Goal: Transaction & Acquisition: Purchase product/service

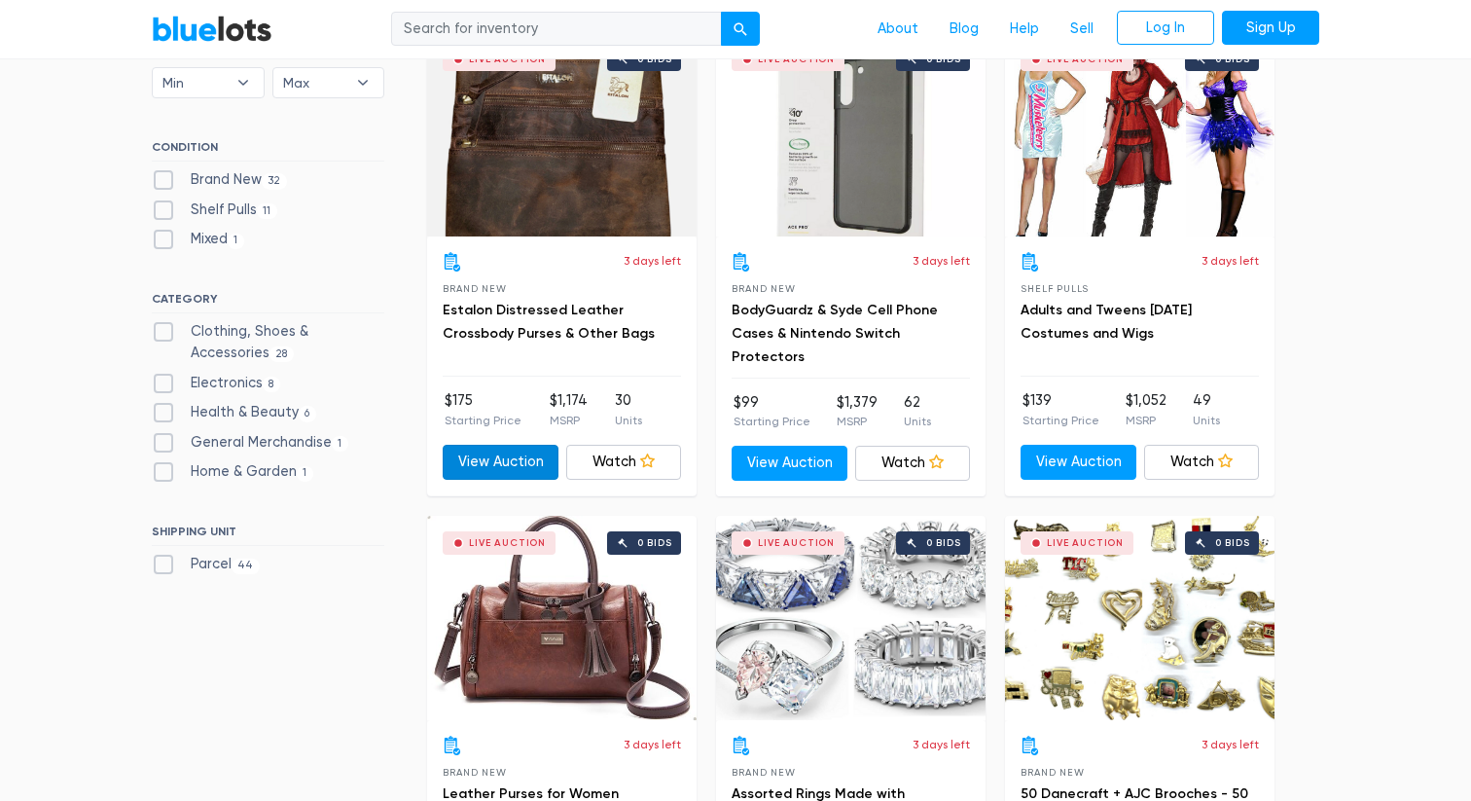
scroll to position [621, 0]
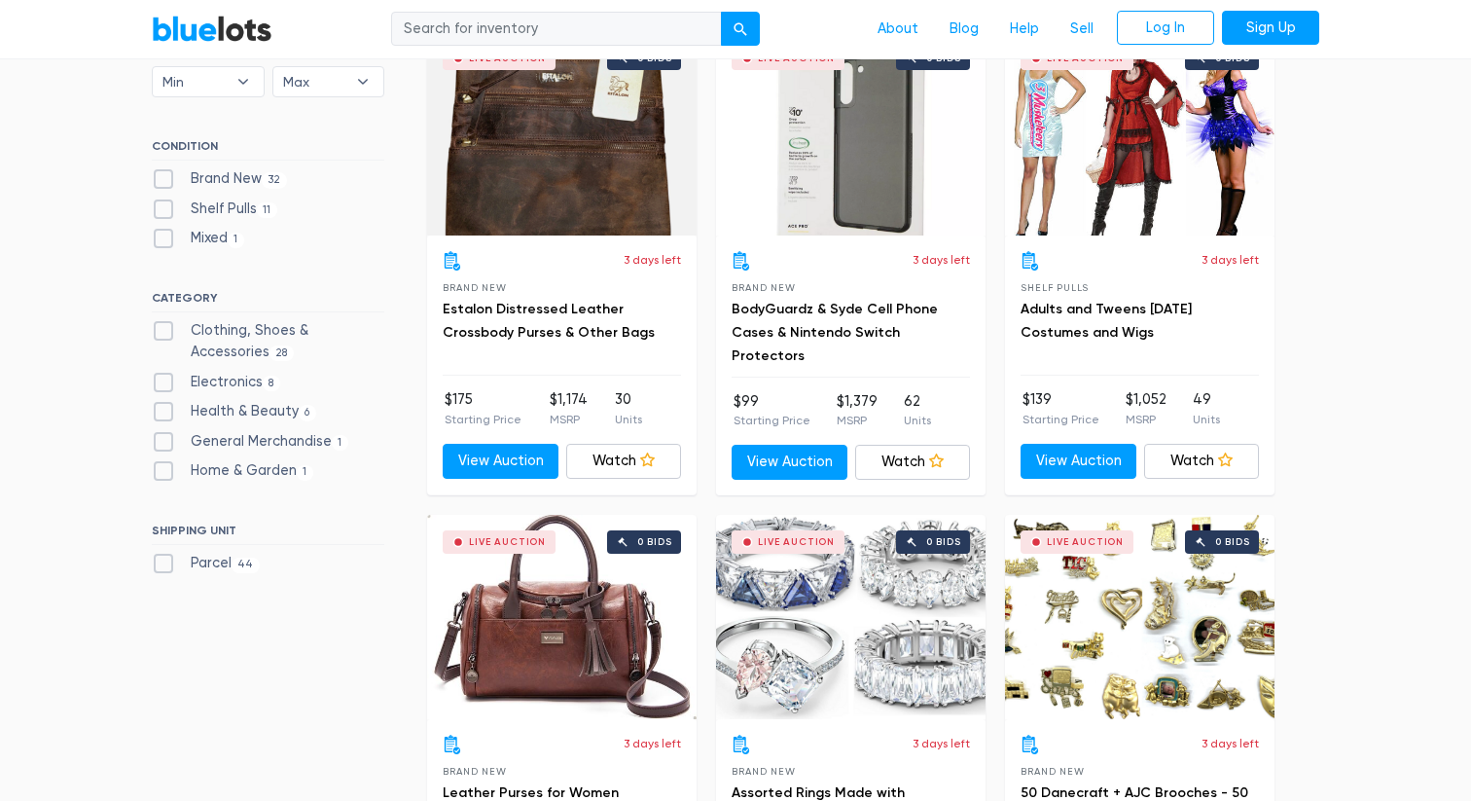
click at [228, 412] on label "Health & Beauty 6" at bounding box center [234, 411] width 164 height 21
click at [164, 412] on Beauty"] "Health & Beauty 6" at bounding box center [158, 407] width 13 height 13
checkbox Beauty"] "true"
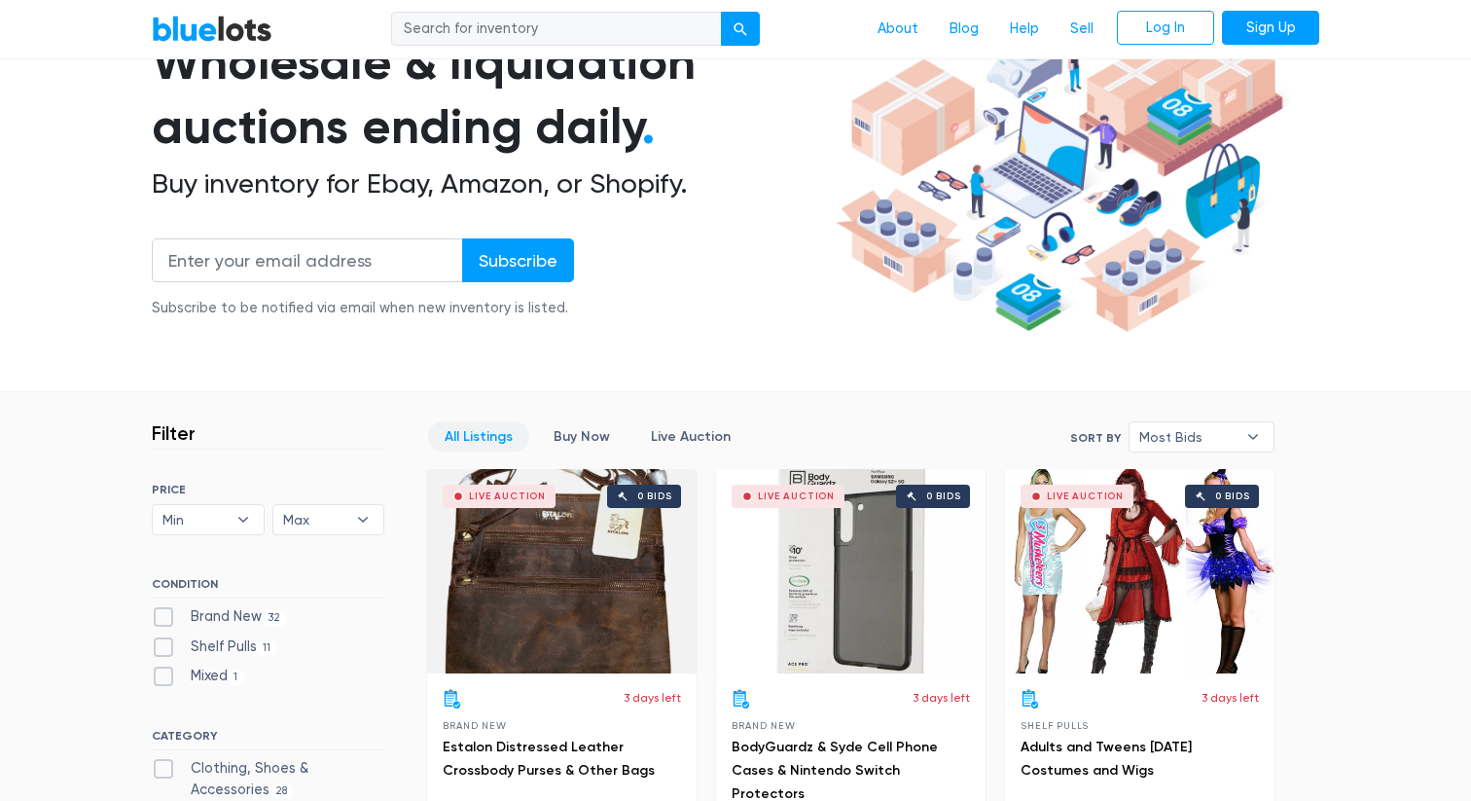
scroll to position [170, 0]
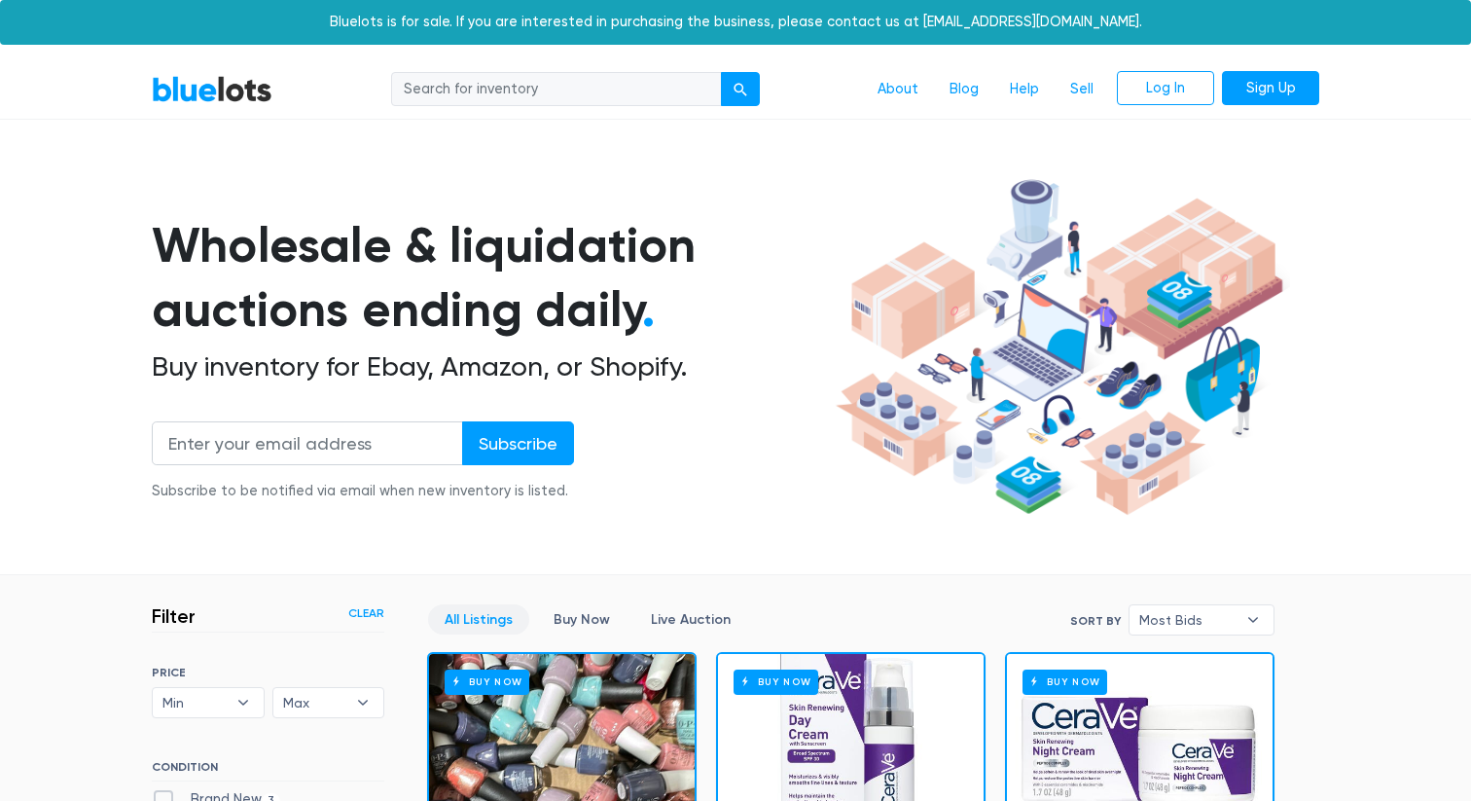
scroll to position [523, 0]
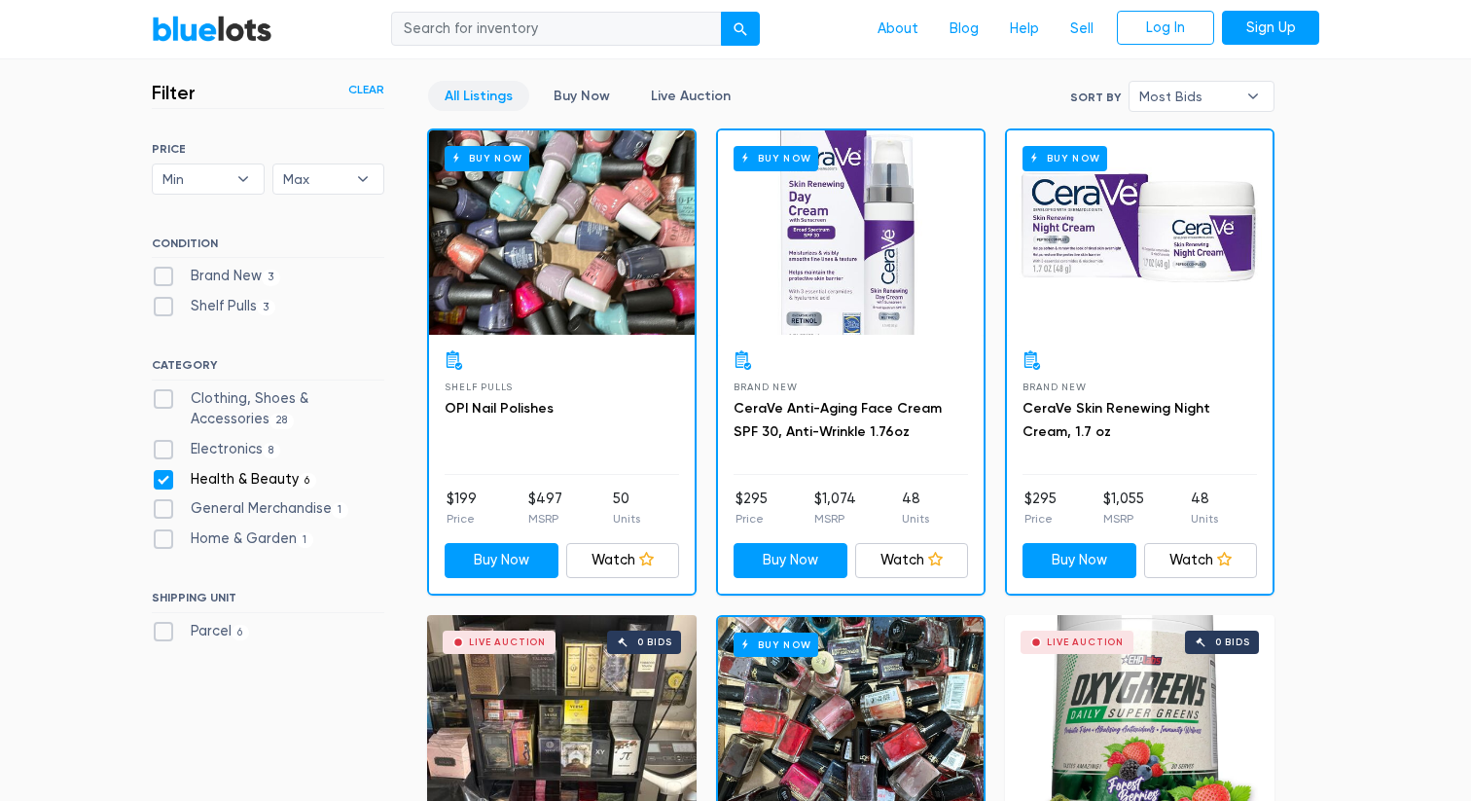
click at [542, 258] on div "Buy Now" at bounding box center [562, 232] width 266 height 204
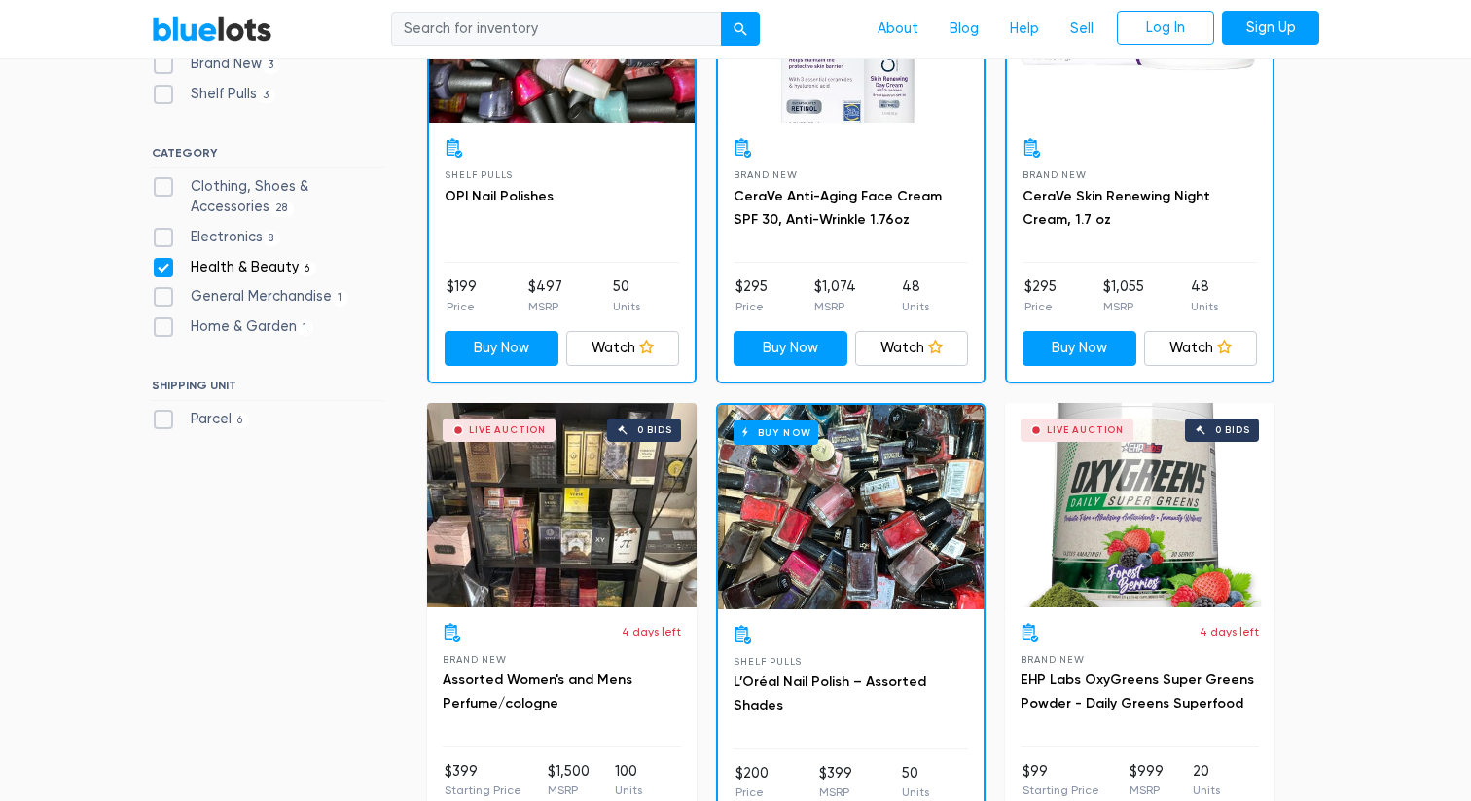
scroll to position [733, 0]
